Goal: Information Seeking & Learning: Check status

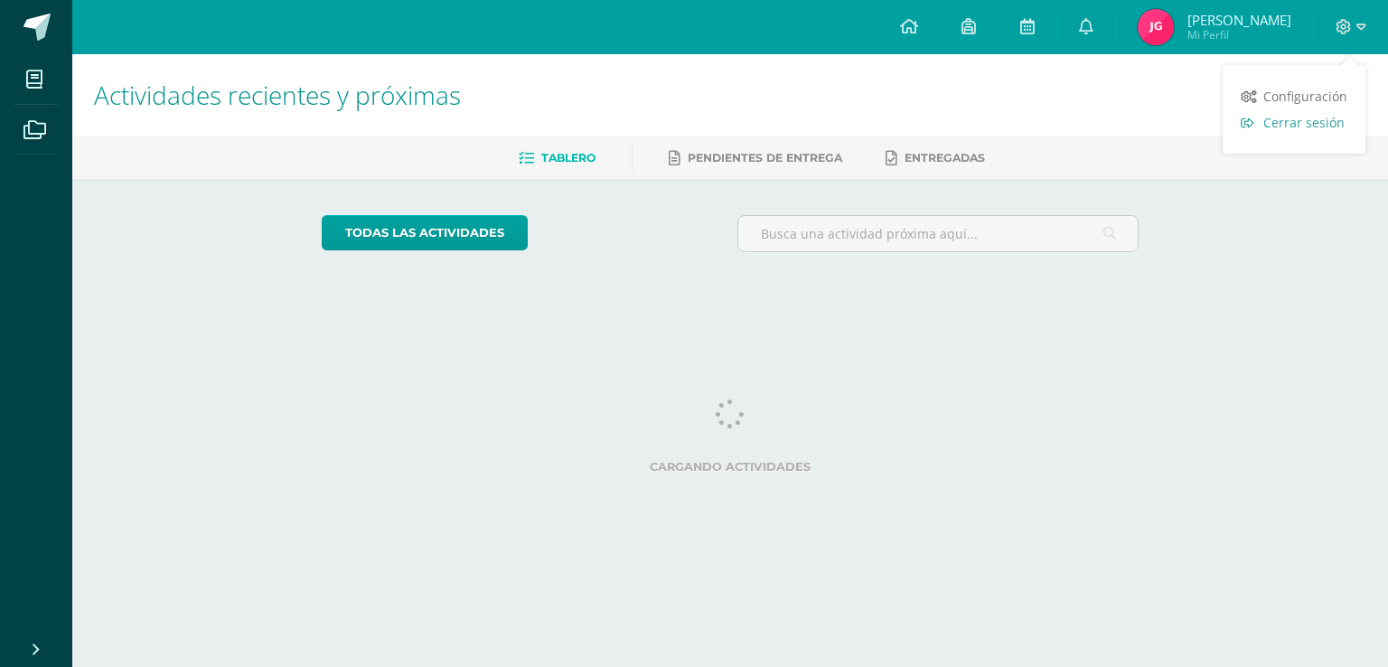
click at [1276, 128] on span "Cerrar sesión" at bounding box center [1304, 122] width 81 height 17
click at [1318, 120] on span "Cerrar sesión" at bounding box center [1304, 122] width 81 height 17
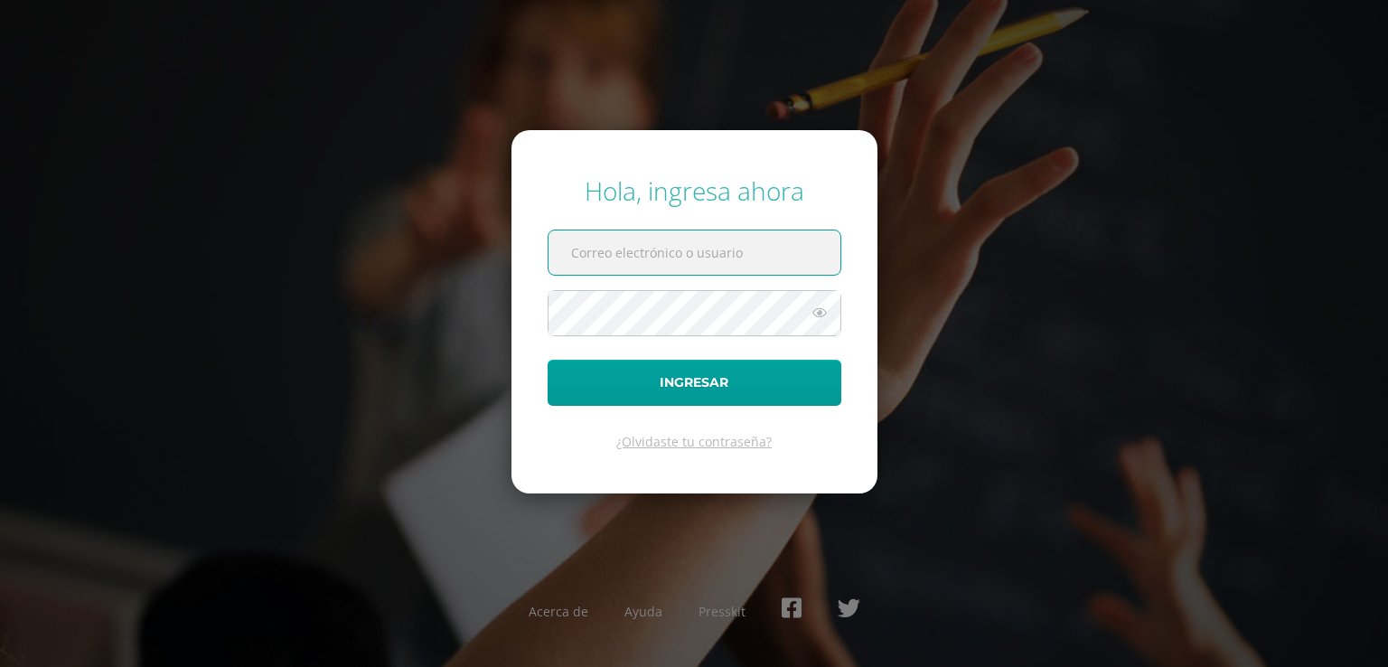
click at [699, 262] on input "text" at bounding box center [695, 252] width 292 height 44
type input "alexandraramos2023@maiagt.org"
click at [744, 287] on form "Hola, ingresa ahora alexandraramos2023@maiagt.org Ingresar ¿Olvidaste tu contra…" at bounding box center [695, 311] width 366 height 363
click at [548, 360] on button "Ingresar" at bounding box center [695, 383] width 294 height 46
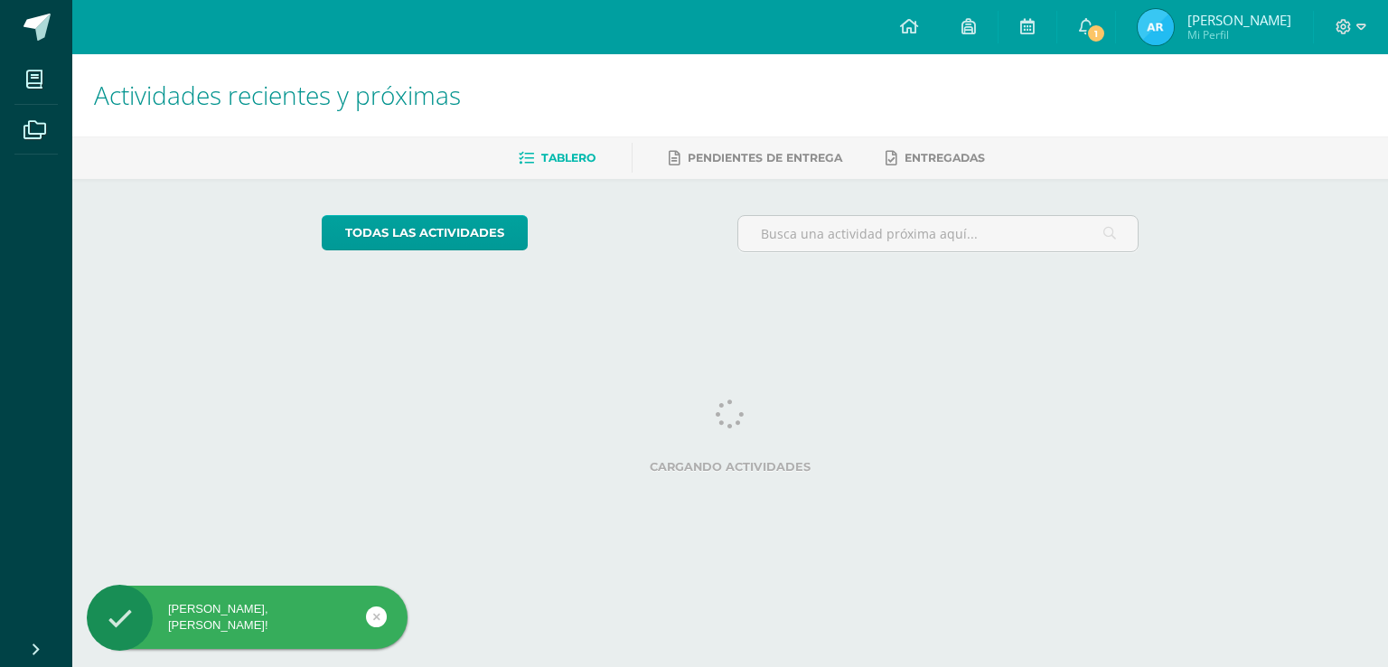
click at [1156, 21] on img at bounding box center [1156, 27] width 36 height 36
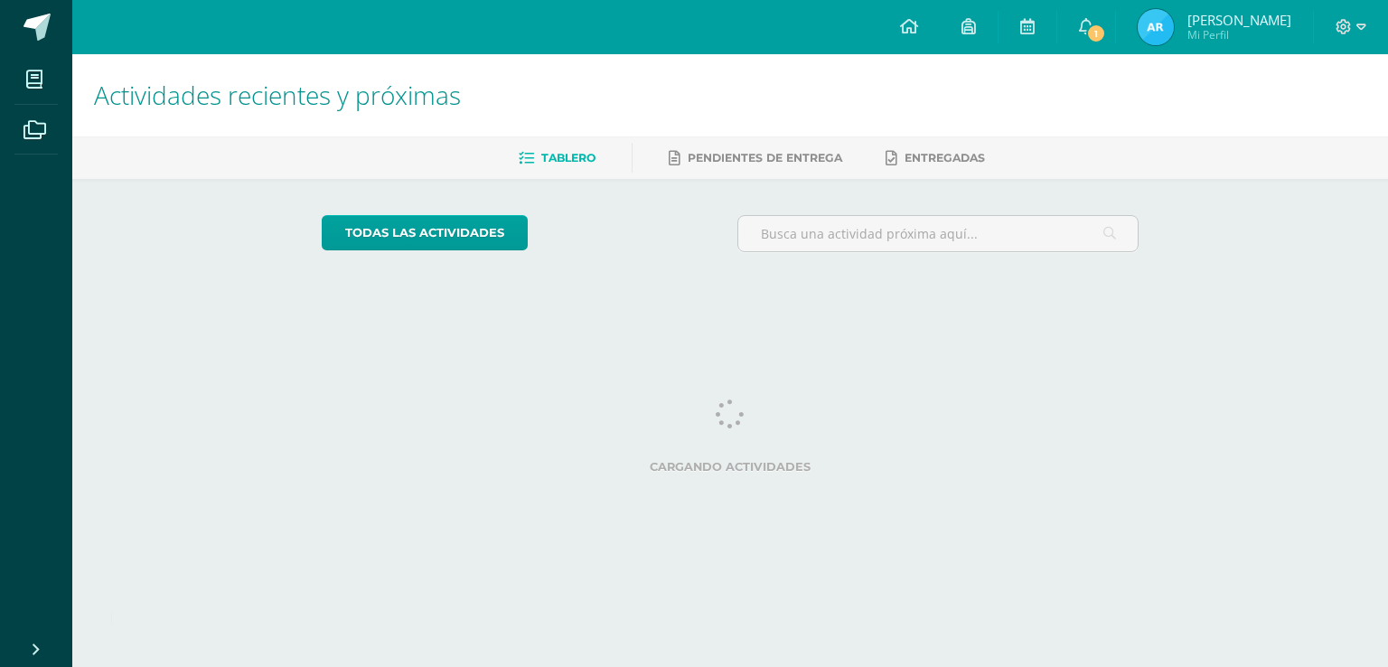
click at [1172, 31] on span "Alexandra Dinnora Mi Perfil" at bounding box center [1214, 27] width 161 height 36
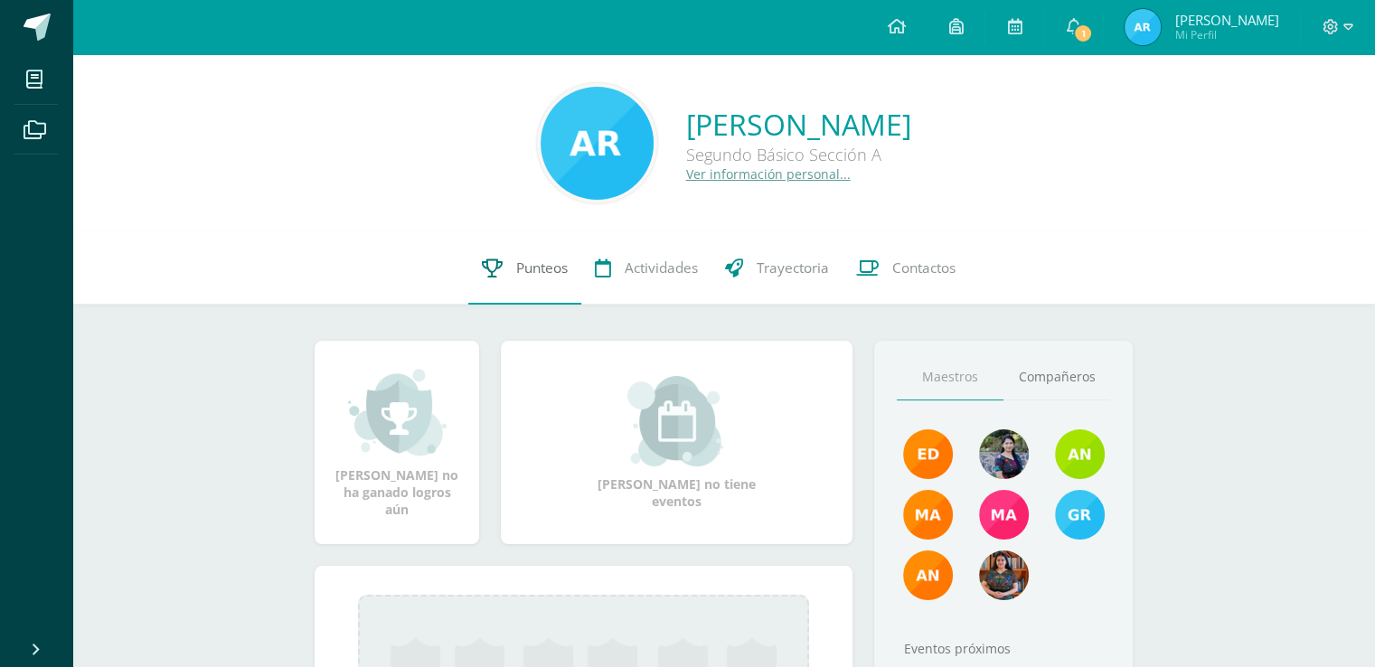
click at [520, 276] on span "Punteos" at bounding box center [542, 268] width 52 height 19
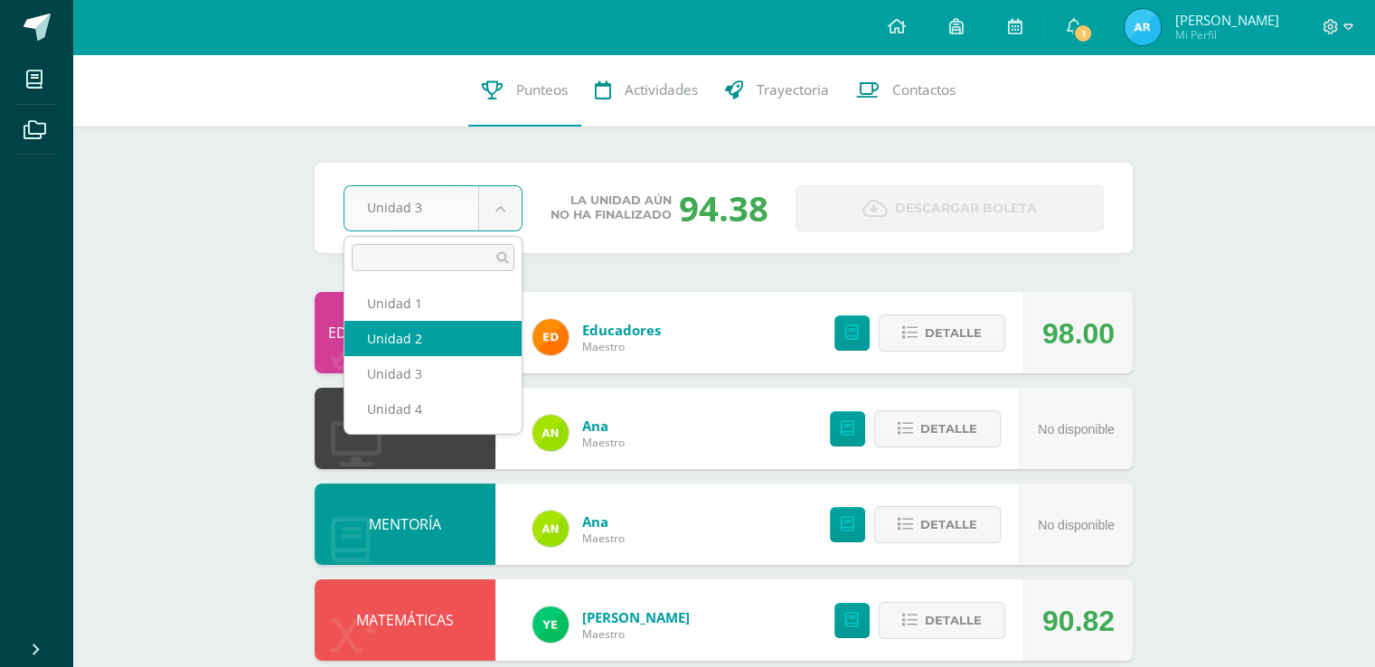
select select "Unidad 2"
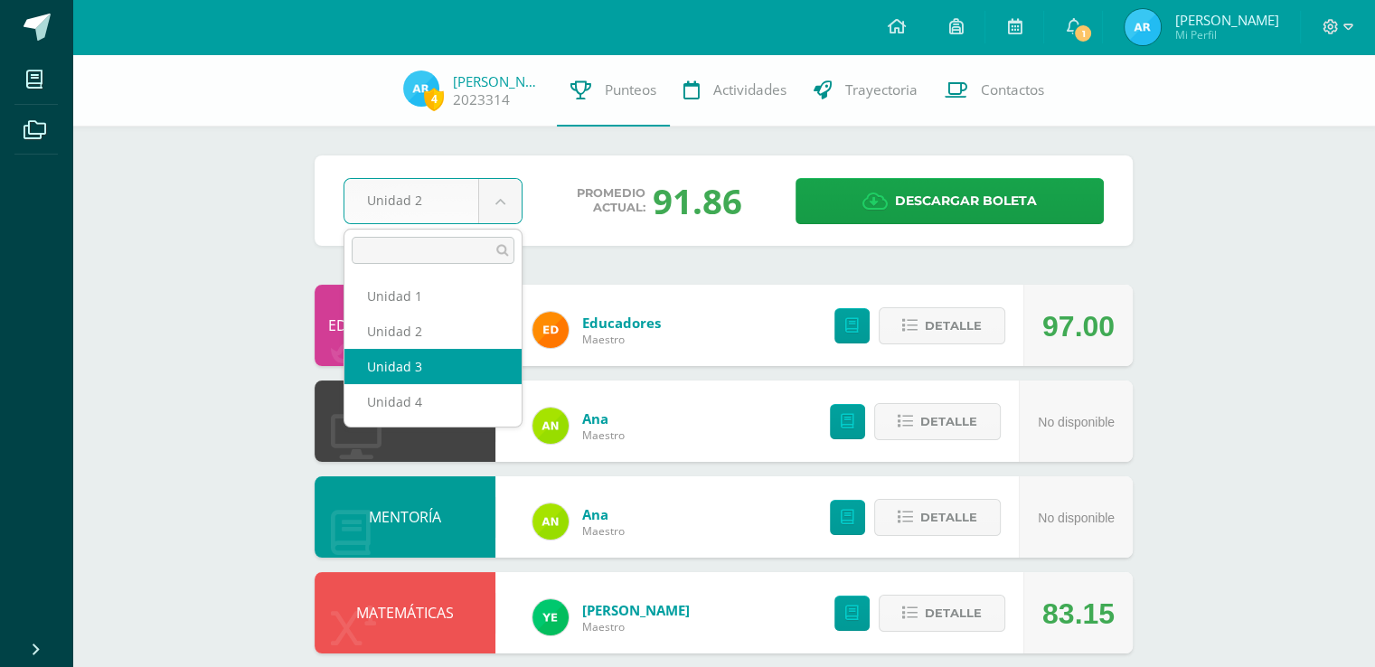
select select "Unidad 3"
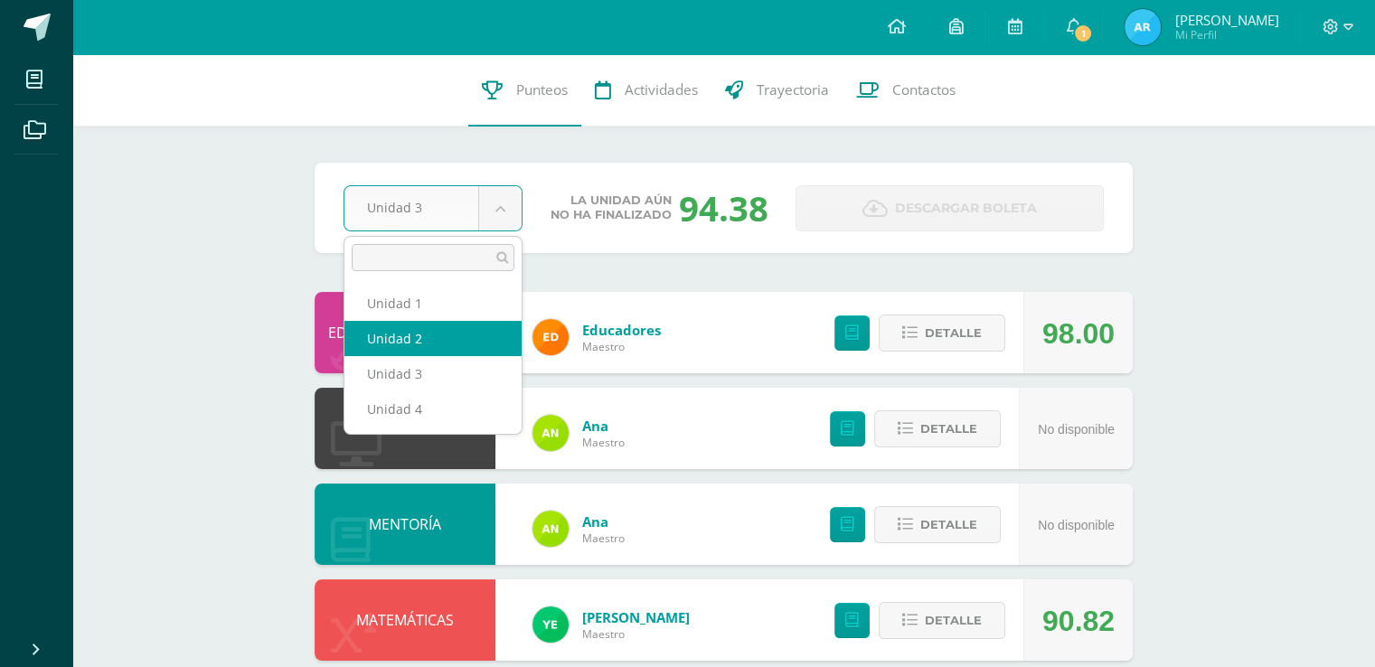
select select "Unidad 2"
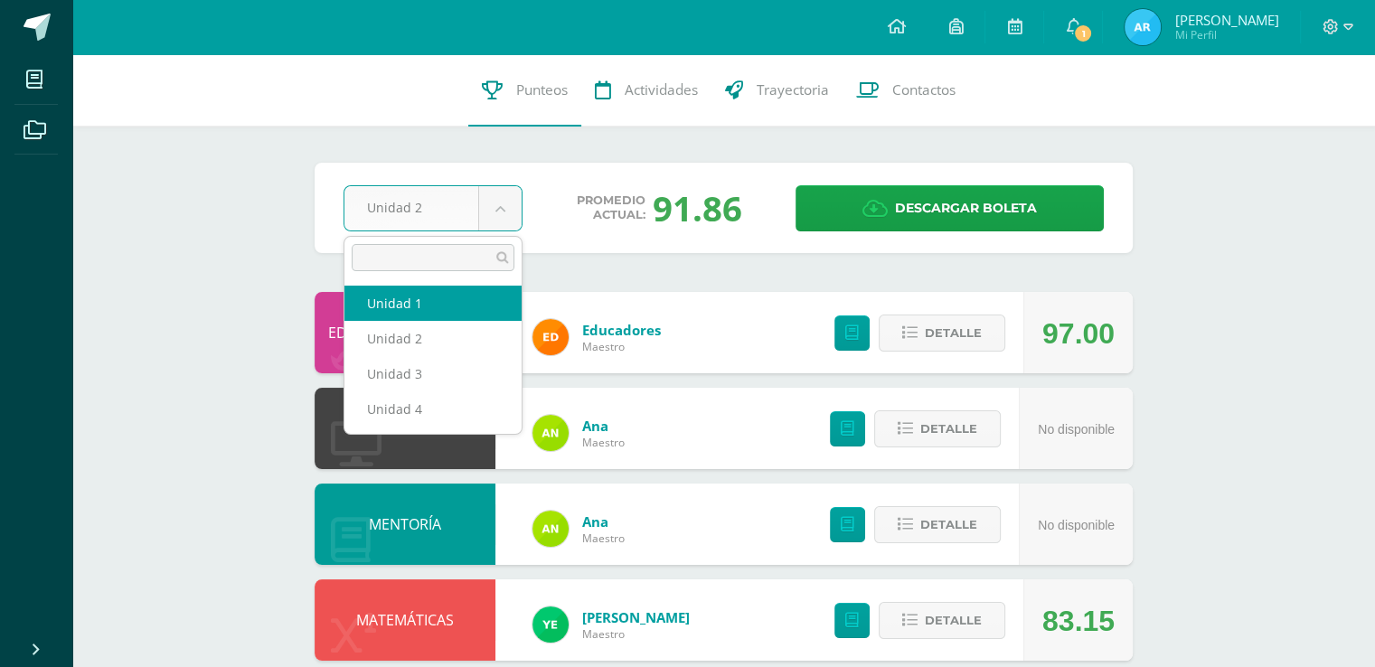
select select "Unidad 1"
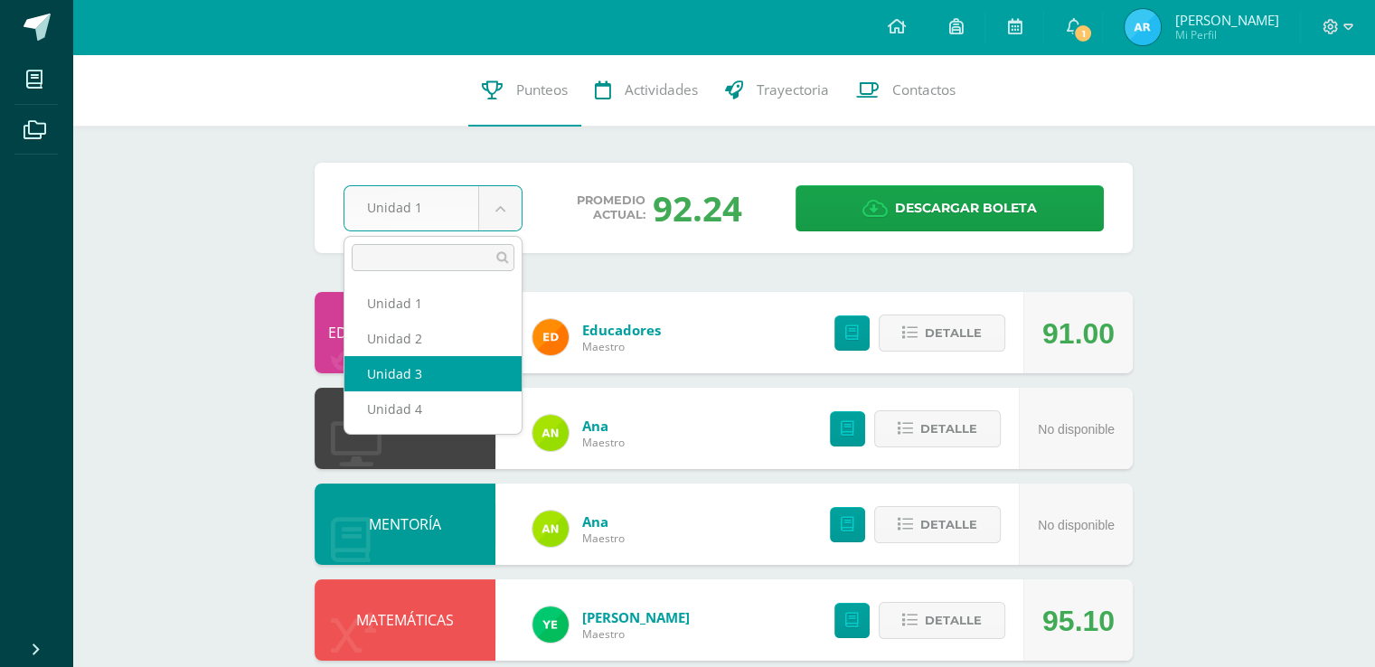
select select "Unidad 3"
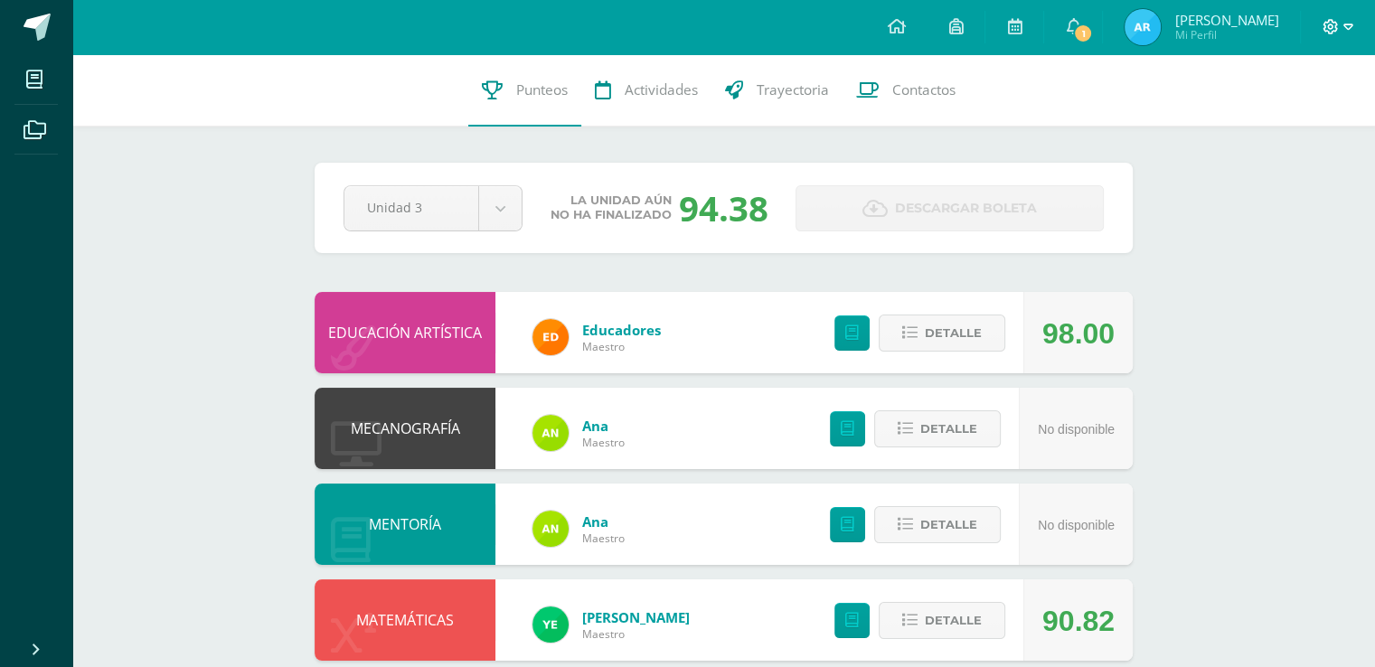
click at [1323, 20] on icon at bounding box center [1330, 27] width 16 height 16
click at [1279, 124] on span "Cerrar sesión" at bounding box center [1289, 122] width 81 height 17
